Goal: Task Accomplishment & Management: Complete application form

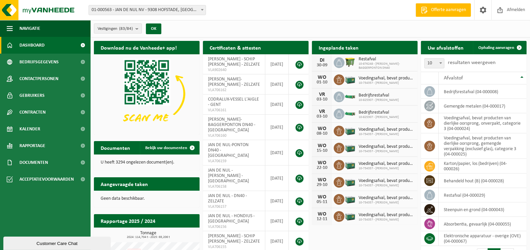
click at [137, 29] on b "submit" at bounding box center [139, 28] width 6 height 9
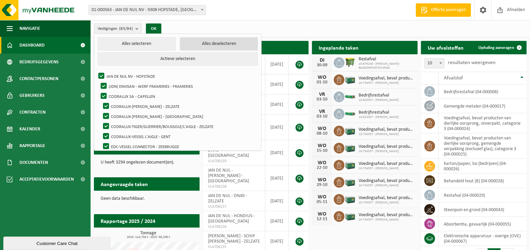
click at [210, 46] on button "Alles deselecteren" at bounding box center [219, 43] width 78 height 13
checkbox input "false"
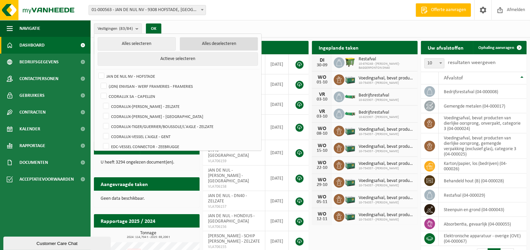
checkbox input "false"
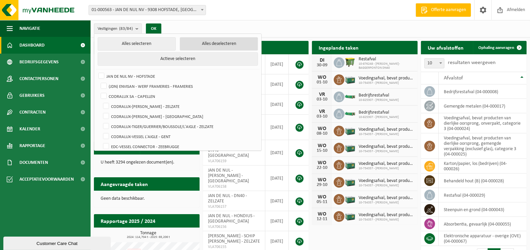
checkbox input "false"
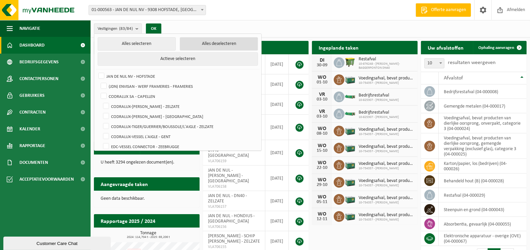
checkbox input "false"
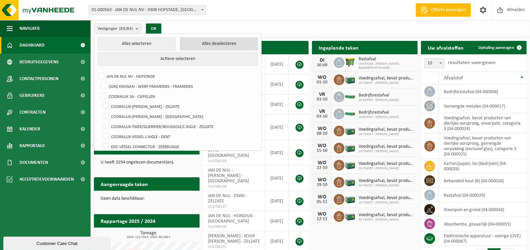
checkbox input "false"
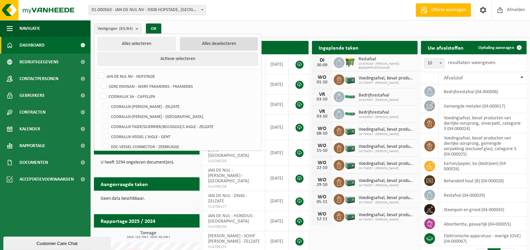
checkbox input "false"
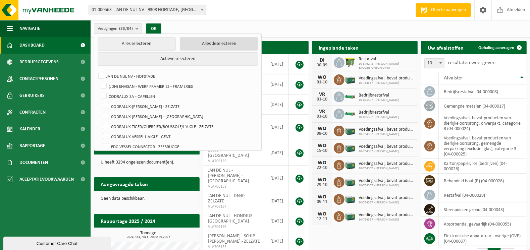
checkbox input "false"
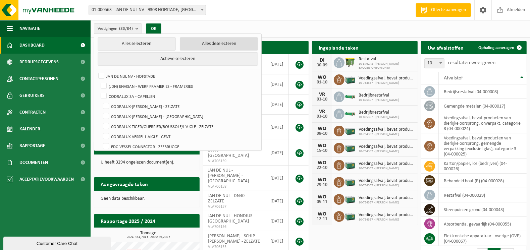
checkbox input "false"
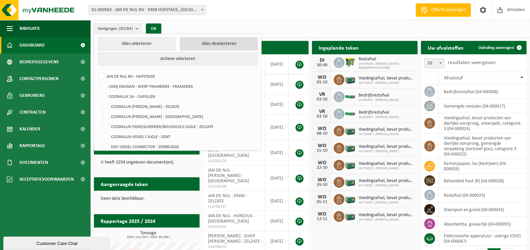
checkbox input "false"
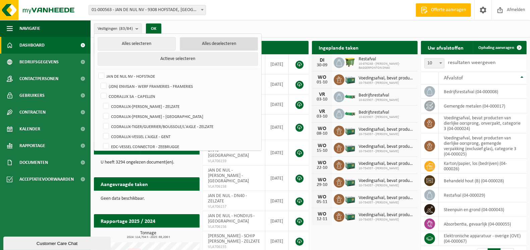
checkbox input "false"
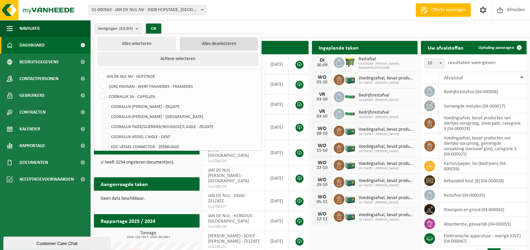
checkbox input "false"
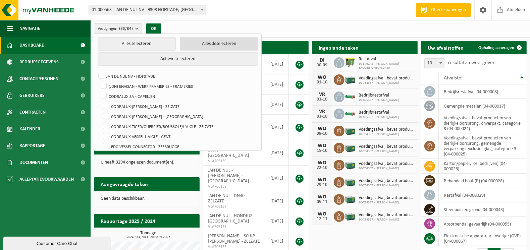
checkbox input "false"
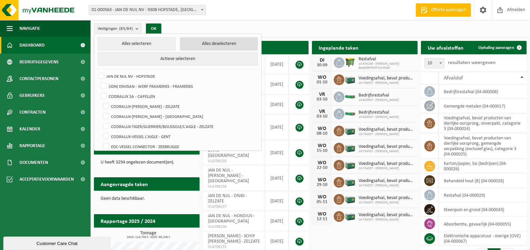
checkbox input "false"
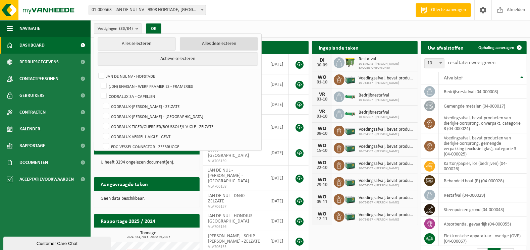
checkbox input "false"
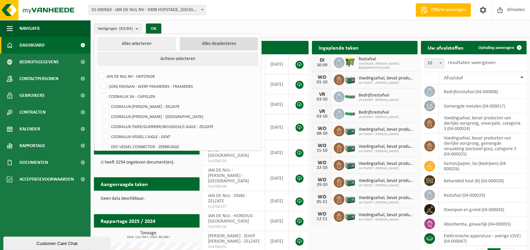
checkbox input "false"
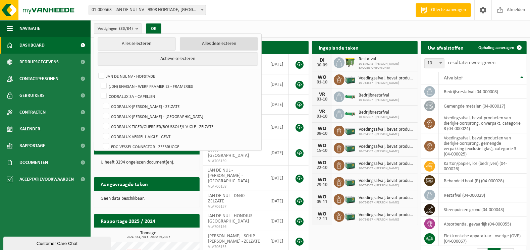
checkbox input "false"
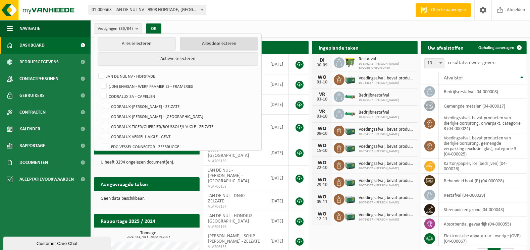
checkbox input "false"
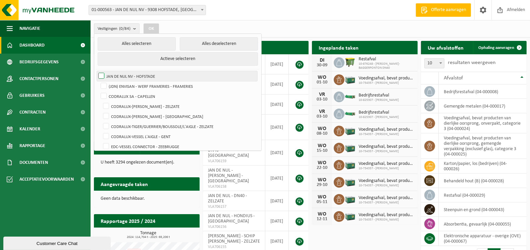
click at [101, 77] on label "JAN DE NUL NV - HOFSTADE" at bounding box center [177, 76] width 160 height 10
click at [96, 71] on input "JAN DE NUL NV - HOFSTADE" at bounding box center [96, 71] width 0 height 0
checkbox input "true"
click at [154, 25] on button "OK" at bounding box center [151, 28] width 15 height 11
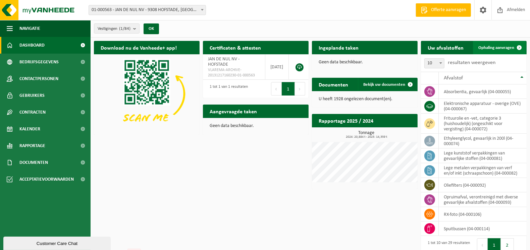
click at [496, 48] on span "Ophaling aanvragen" at bounding box center [496, 48] width 36 height 4
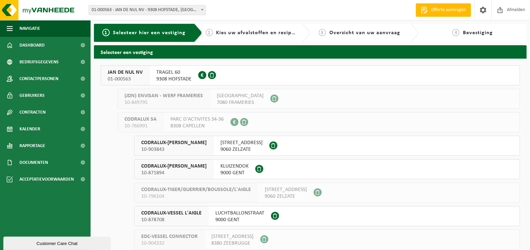
click at [172, 76] on span "9308 HOFSTADE" at bounding box center [173, 79] width 35 height 7
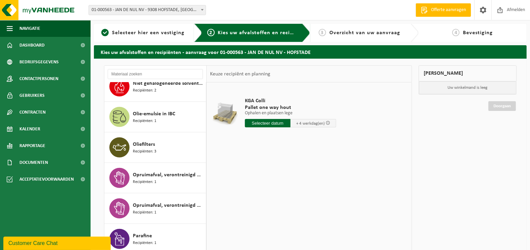
scroll to position [469, 0]
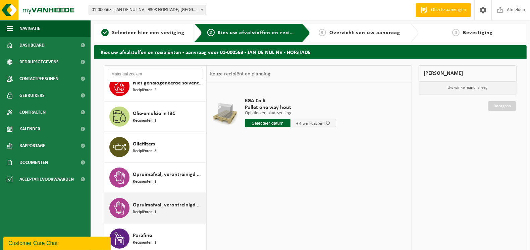
click at [143, 205] on span "Opruimafval, verontreinigd met olie" at bounding box center [168, 205] width 71 height 8
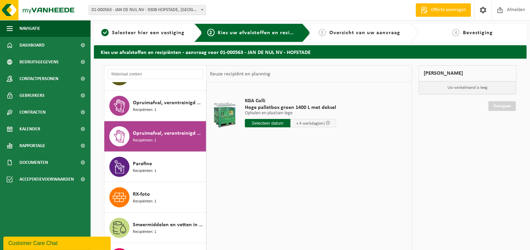
scroll to position [538, 0]
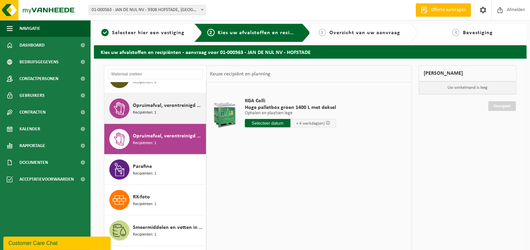
click at [142, 107] on span "Opruimafval, verontreinigd met diverse gevaarlijke afvalstoffen" at bounding box center [168, 106] width 71 height 8
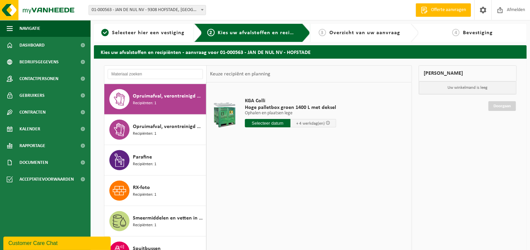
scroll to position [548, 0]
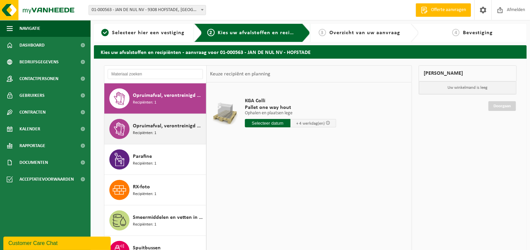
click at [145, 124] on span "Opruimafval, verontreinigd met olie" at bounding box center [168, 126] width 71 height 8
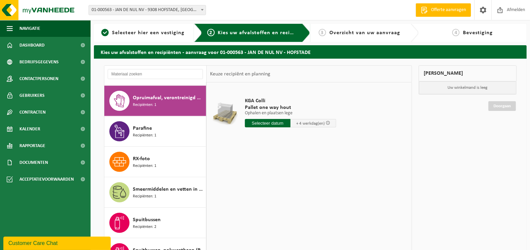
scroll to position [579, 0]
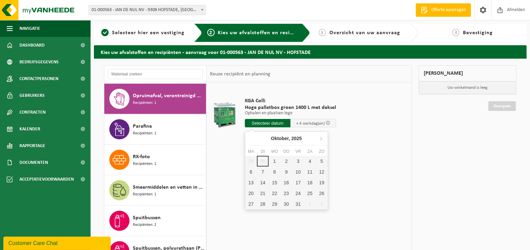
click at [264, 122] on input "text" at bounding box center [268, 123] width 46 height 8
click at [275, 163] on div "1" at bounding box center [275, 161] width 12 height 11
type input "Van [DATE]"
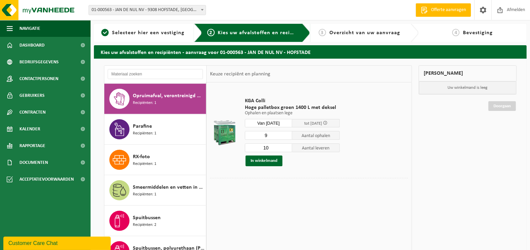
click at [287, 137] on input "9" at bounding box center [269, 135] width 48 height 9
click at [287, 137] on input "8" at bounding box center [269, 135] width 48 height 9
click at [287, 137] on input "7" at bounding box center [269, 135] width 48 height 9
click at [287, 137] on input "6" at bounding box center [269, 135] width 48 height 9
type input "5"
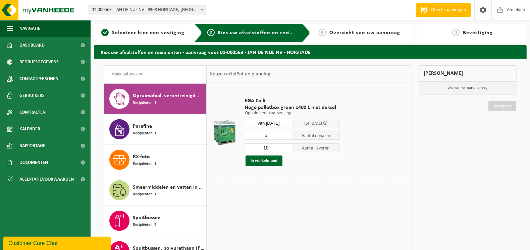
click at [287, 137] on input "5" at bounding box center [269, 135] width 48 height 9
click at [287, 150] on input "9" at bounding box center [269, 148] width 48 height 9
click at [287, 150] on input "8" at bounding box center [269, 148] width 48 height 9
click at [287, 150] on input "7" at bounding box center [269, 148] width 48 height 9
click at [287, 150] on input "6" at bounding box center [269, 148] width 48 height 9
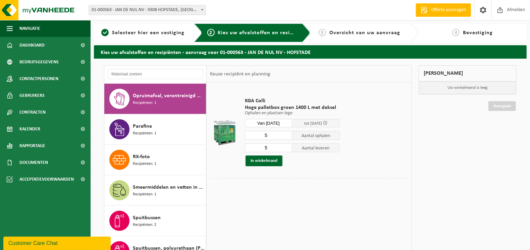
type input "5"
click at [287, 150] on input "5" at bounding box center [269, 148] width 48 height 9
click at [261, 160] on button "In winkelmand" at bounding box center [264, 161] width 37 height 11
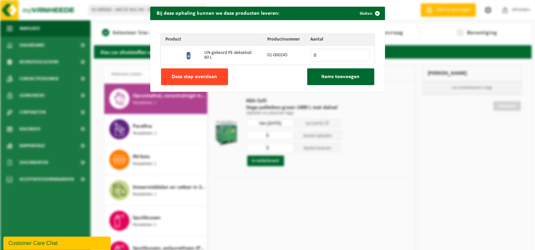
click at [192, 77] on span "Deze stap overslaan" at bounding box center [194, 76] width 45 height 5
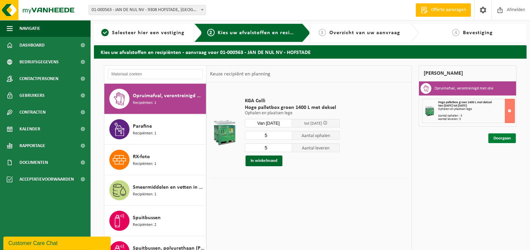
click at [500, 138] on link "Doorgaan" at bounding box center [502, 139] width 28 height 10
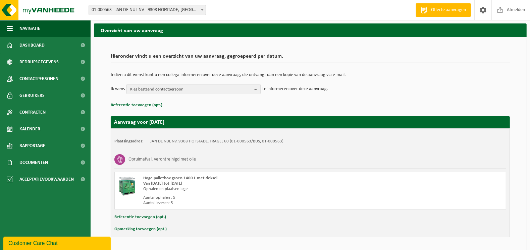
scroll to position [42, 0]
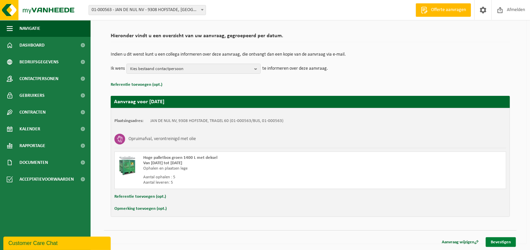
click at [499, 239] on link "Bevestigen" at bounding box center [501, 243] width 30 height 10
